Goal: Navigation & Orientation: Find specific page/section

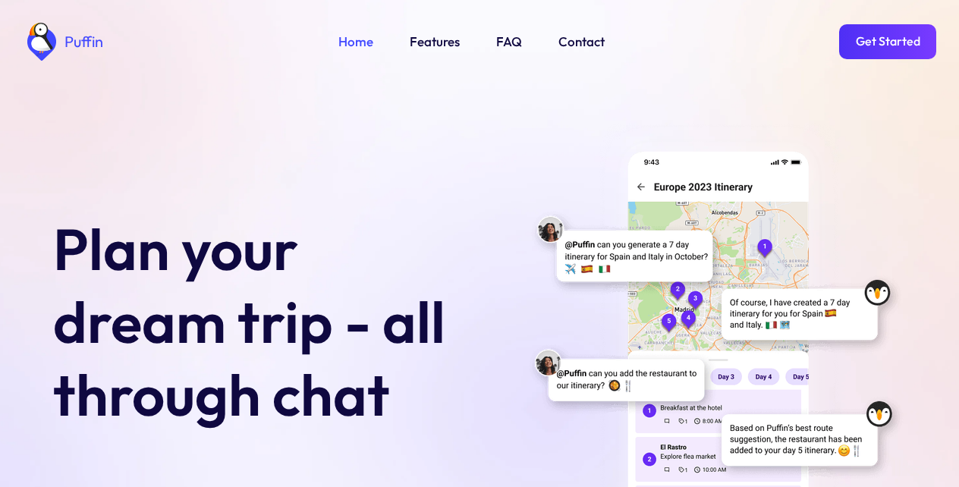
click at [886, 42] on link "Get Started" at bounding box center [887, 41] width 97 height 35
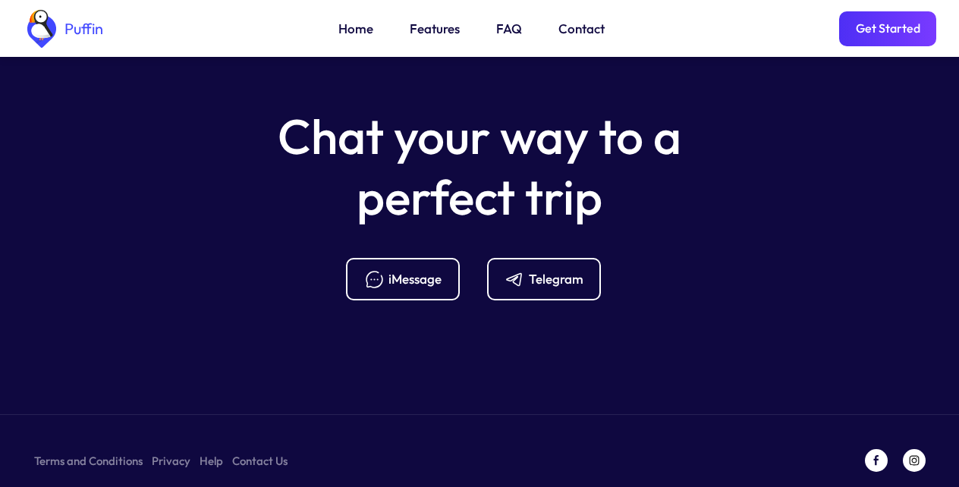
scroll to position [6026, 0]
click at [505, 31] on link "FAQ" at bounding box center [509, 29] width 26 height 20
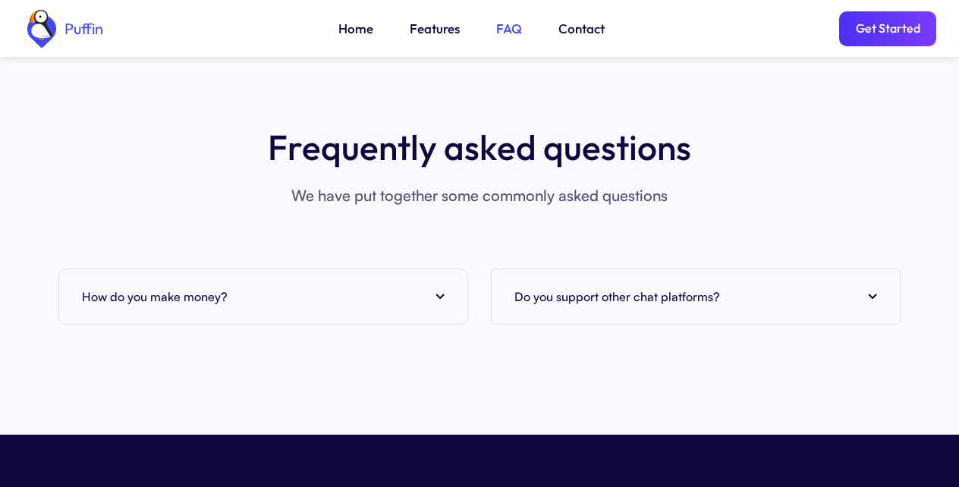
scroll to position [5808, 0]
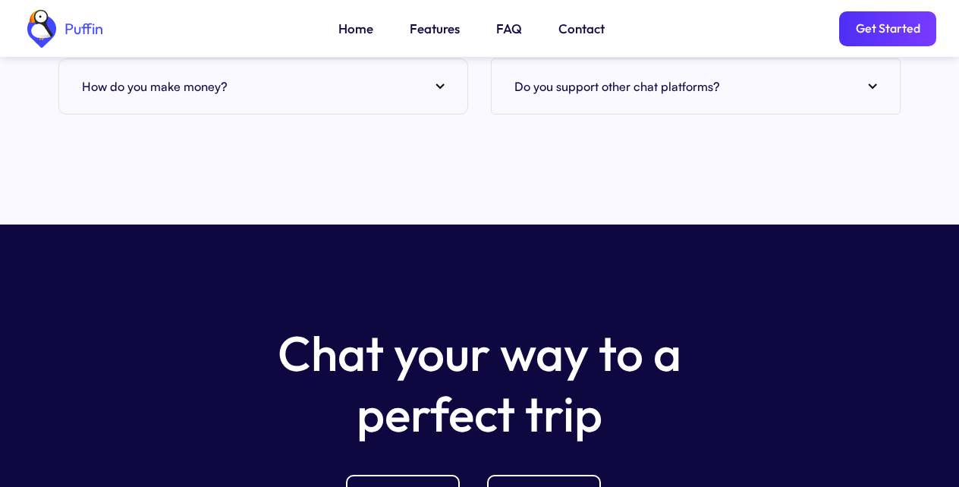
click at [433, 31] on link "Features" at bounding box center [435, 29] width 50 height 20
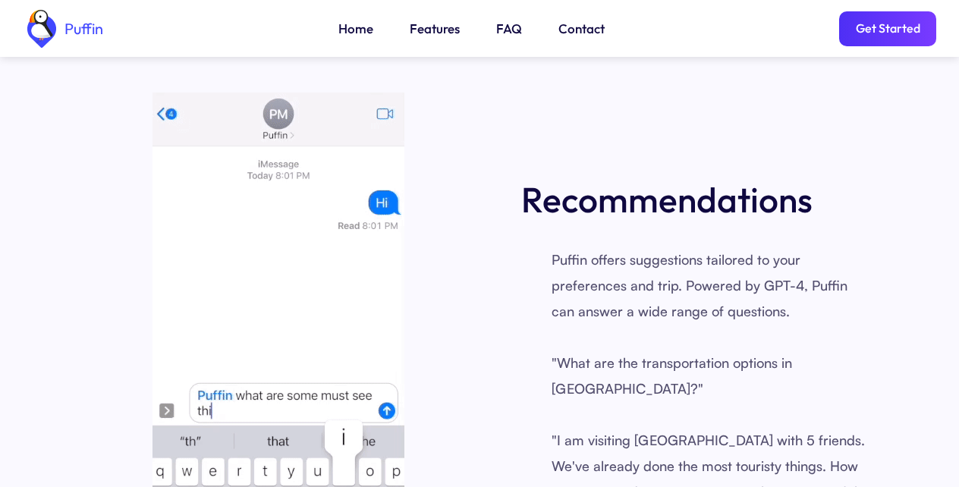
scroll to position [1886, 0]
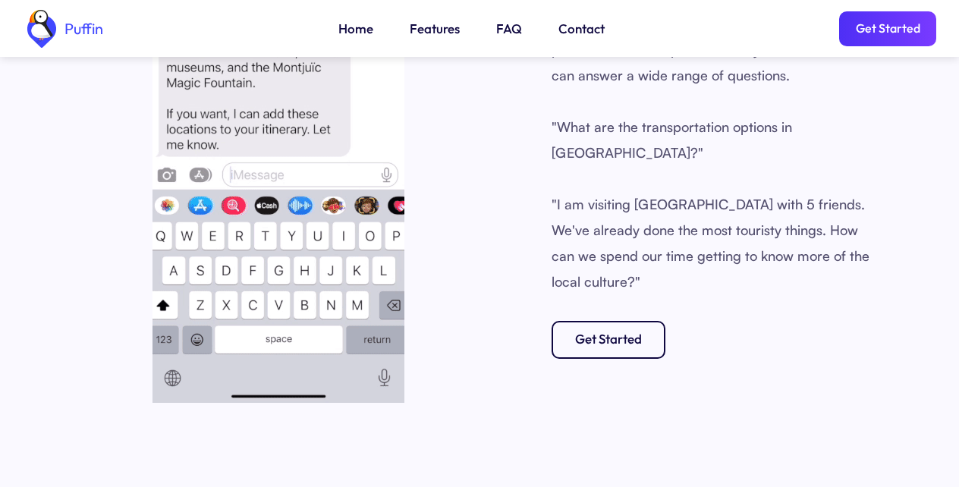
click at [353, 31] on link "Home" at bounding box center [355, 29] width 35 height 20
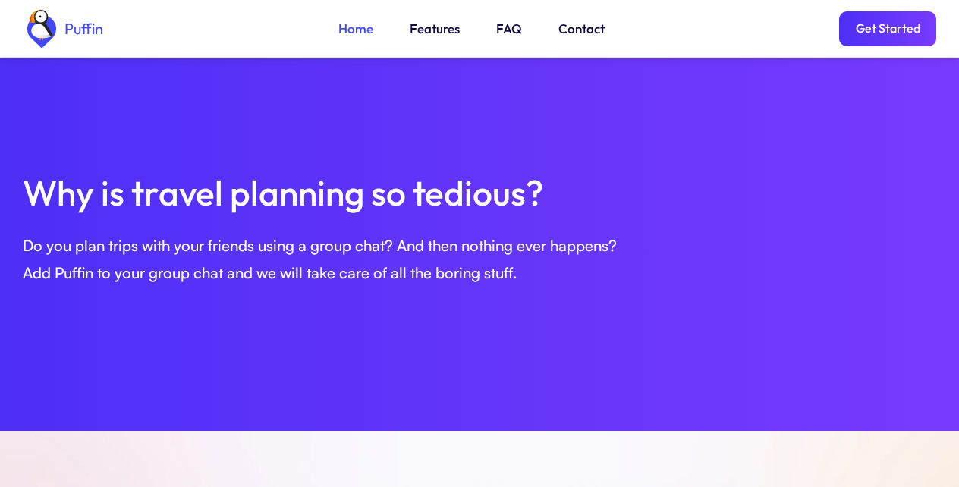
scroll to position [546, 0]
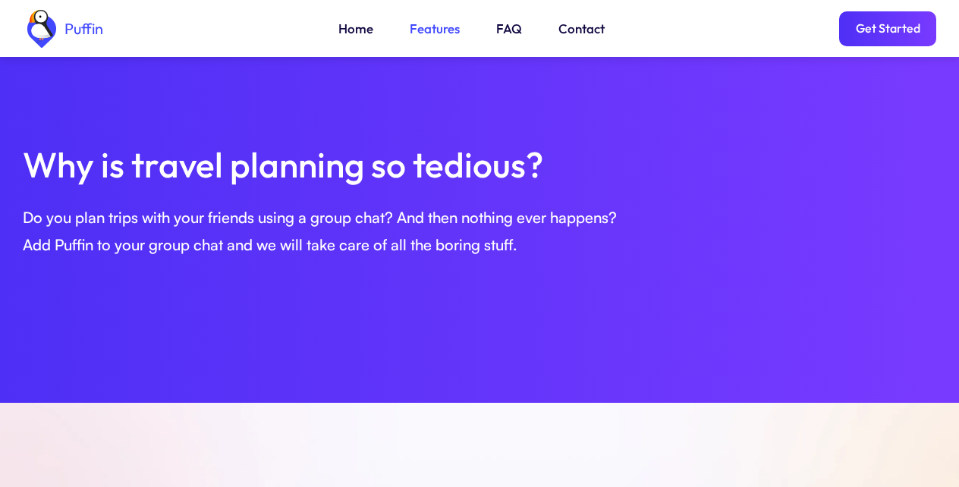
click at [886, 31] on link "Get Started" at bounding box center [887, 28] width 97 height 35
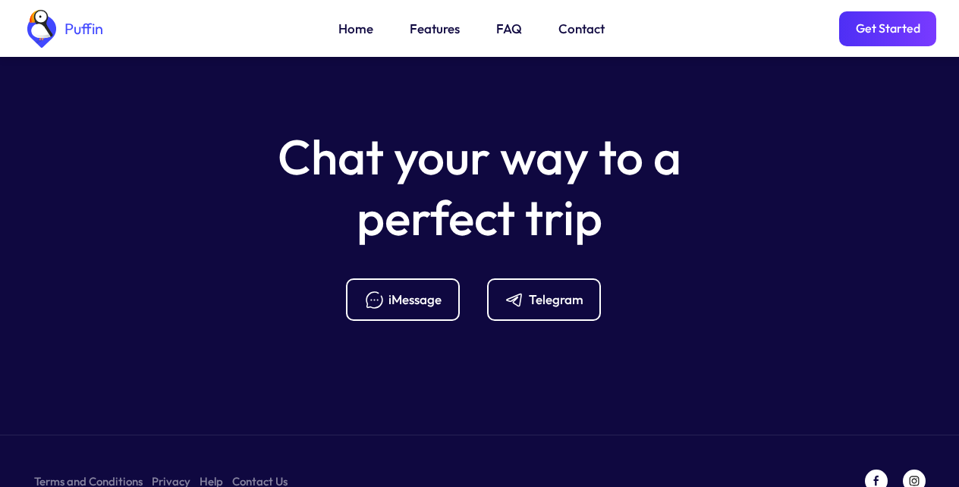
scroll to position [6014, 0]
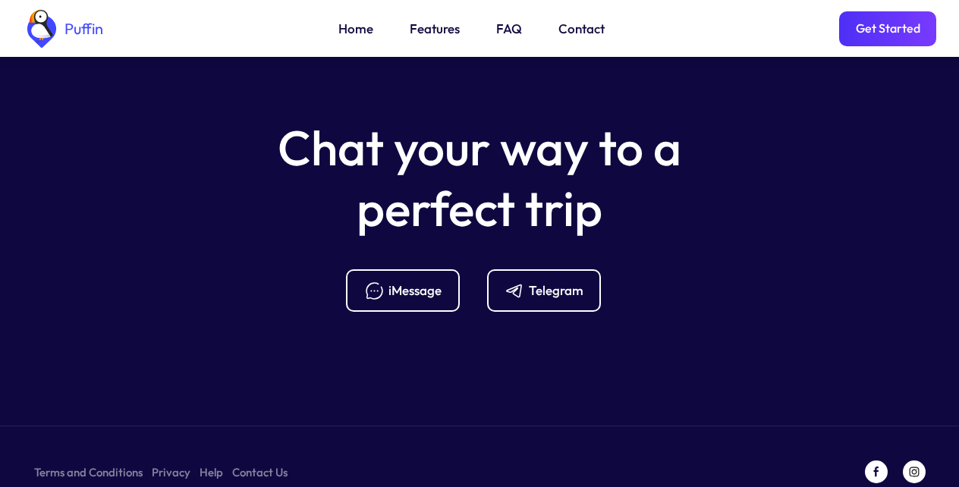
click at [82, 463] on link "Terms and Conditions" at bounding box center [88, 472] width 109 height 19
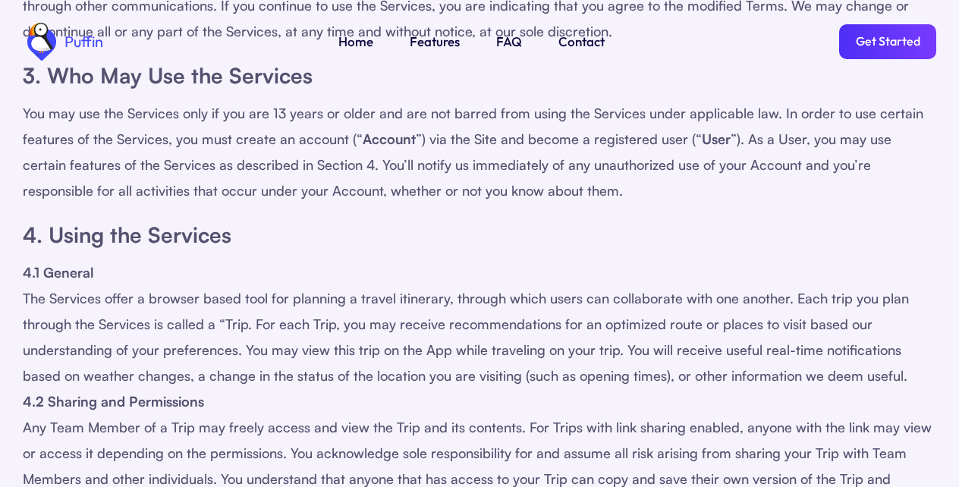
scroll to position [820, 0]
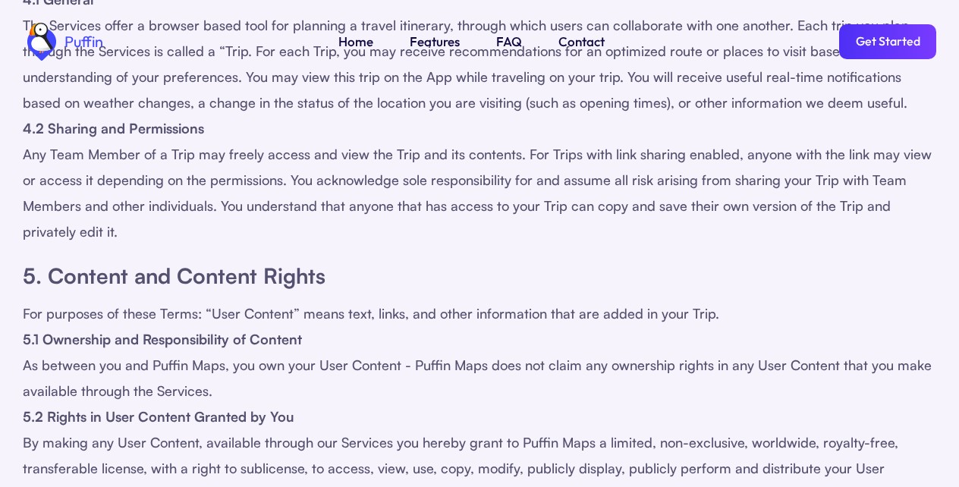
click at [505, 42] on link "FAQ" at bounding box center [509, 42] width 26 height 20
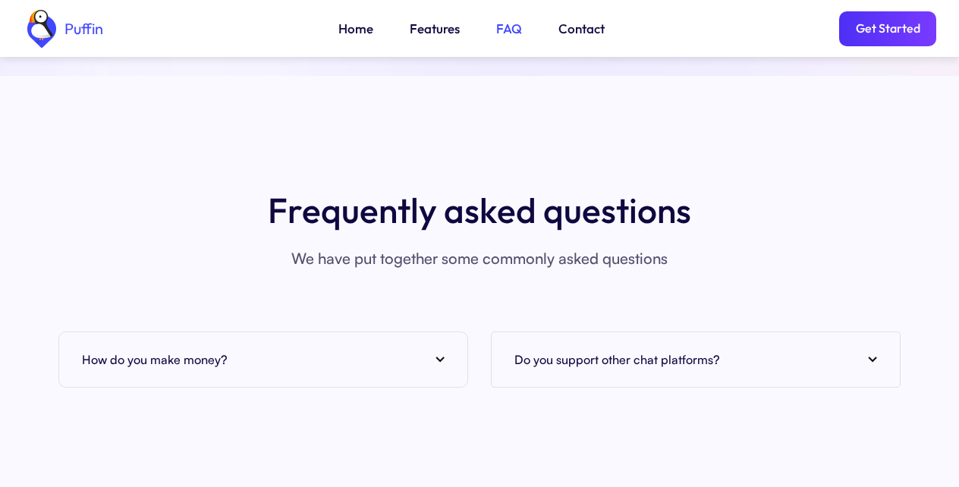
scroll to position [5808, 0]
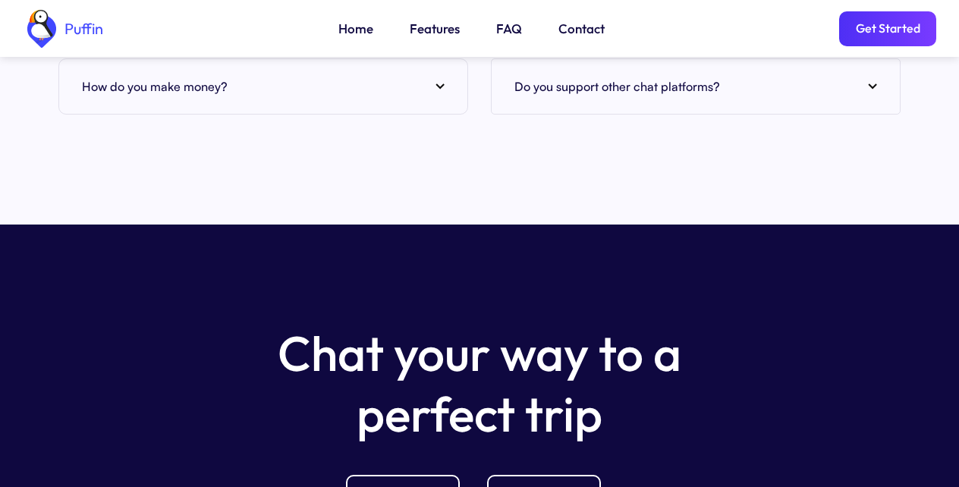
click at [401, 486] on div "iMessage" at bounding box center [415, 496] width 53 height 17
